Goal: Transaction & Acquisition: Download file/media

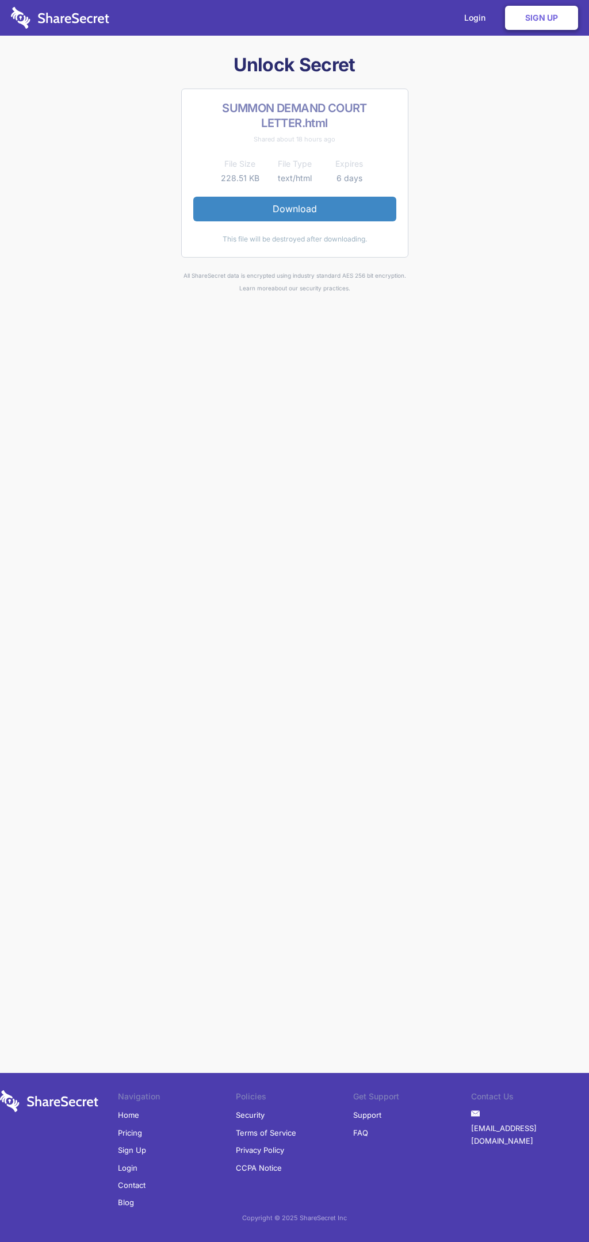
click at [294, 209] on link "Download" at bounding box center [294, 209] width 203 height 24
